Goal: Check status: Check status

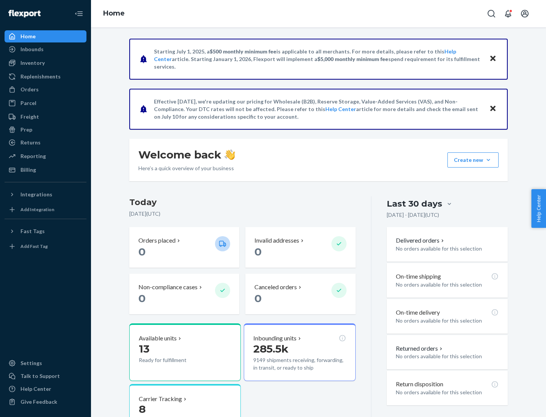
click at [488, 160] on button "Create new Create new inbound Create new order Create new product" at bounding box center [472, 159] width 51 height 15
click at [31, 49] on div "Inbounds" at bounding box center [31, 49] width 23 height 8
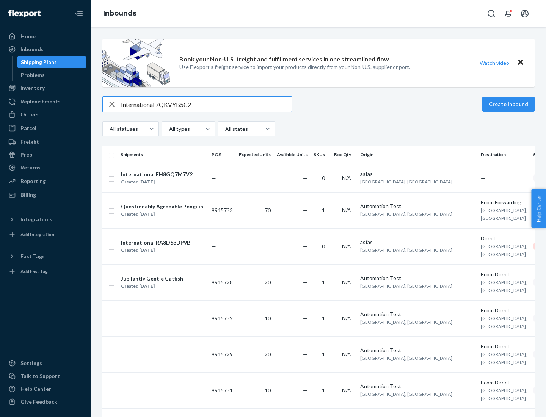
type input "International 7QKVYB5C29"
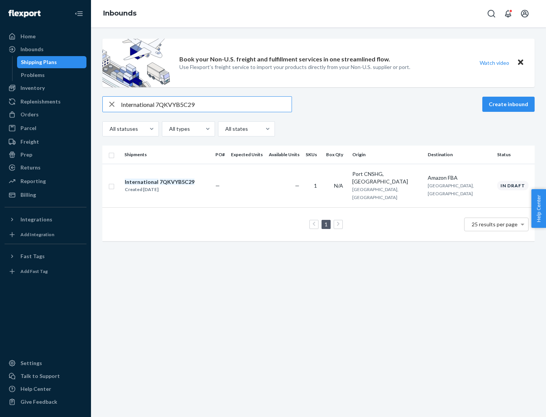
click at [172, 186] on div "Created [DATE]" at bounding box center [160, 190] width 70 height 8
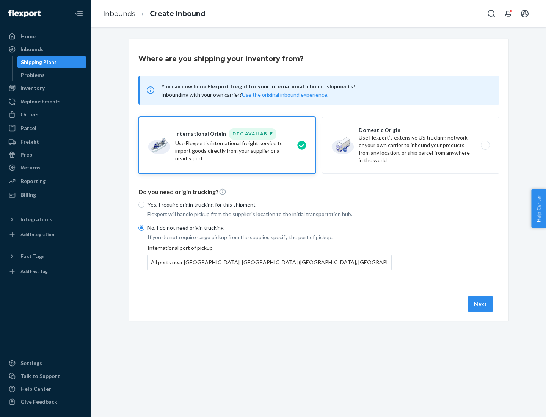
click at [481, 304] on button "Next" at bounding box center [480, 303] width 26 height 15
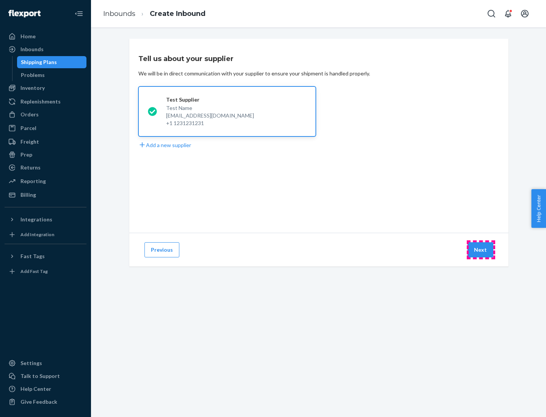
click at [481, 250] on button "Next" at bounding box center [480, 249] width 26 height 15
